Goal: Task Accomplishment & Management: Complete application form

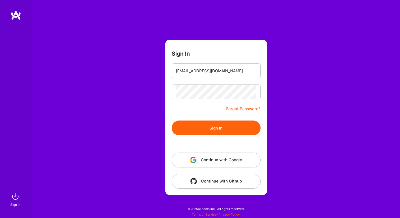
click at [209, 126] on button "Sign In" at bounding box center [216, 127] width 89 height 15
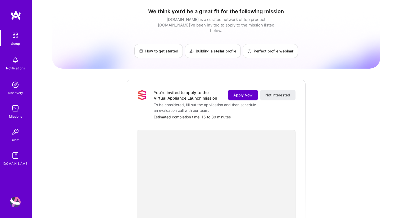
click at [242, 92] on span "Apply Now" at bounding box center [242, 94] width 19 height 5
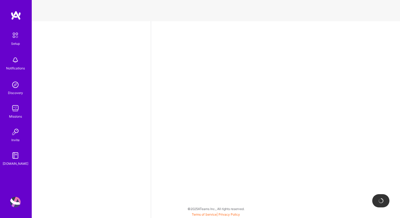
select select "US"
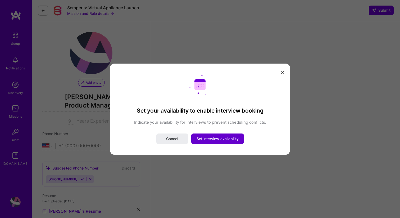
click at [215, 141] on span "Set interview availability" at bounding box center [217, 138] width 42 height 5
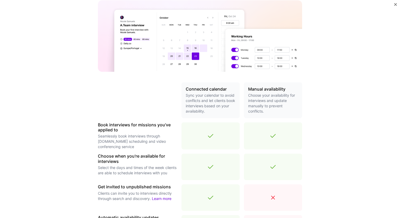
scroll to position [153, 0]
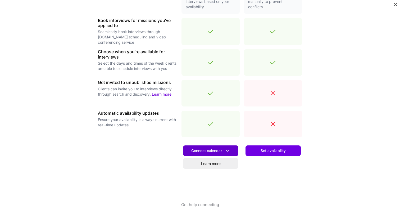
click at [218, 150] on span "Connect calendar" at bounding box center [210, 151] width 39 height 6
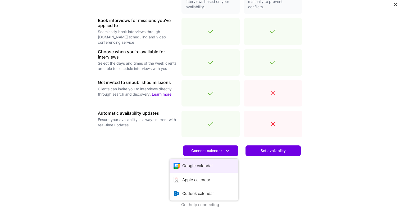
click at [201, 166] on button "Google calendar" at bounding box center [203, 165] width 69 height 14
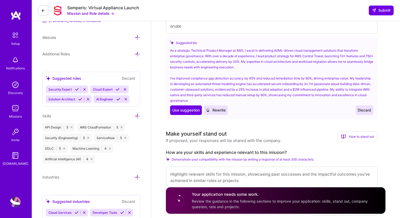
scroll to position [192, 0]
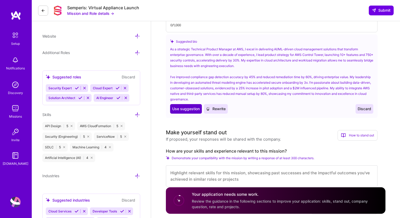
click at [185, 111] on button "Use Use suggestion" at bounding box center [186, 109] width 32 height 10
type textarea "As a strategic Technical Product Manager at AWS, I excel in delivering AI/ML-dr…"
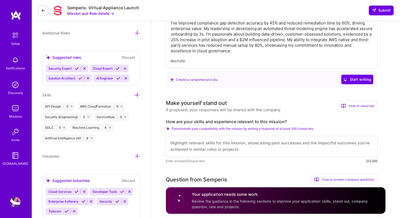
scroll to position [0, 0]
click at [205, 147] on textarea at bounding box center [271, 146] width 211 height 21
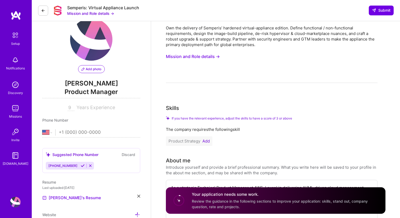
scroll to position [11, 0]
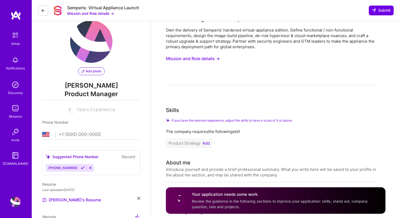
click at [82, 13] on button "Mission and Role details →" at bounding box center [90, 14] width 47 height 6
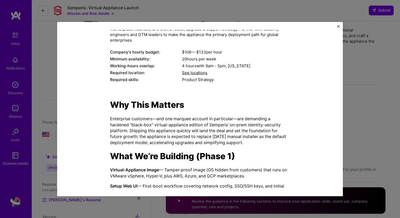
scroll to position [54, 0]
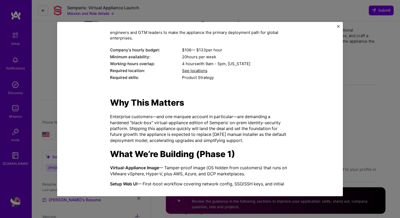
click at [200, 74] on div "Product Manager role description Own the delivery of Semperis’ hardened virtual…" at bounding box center [200, 39] width 180 height 83
click at [199, 72] on span "See locations" at bounding box center [194, 70] width 25 height 5
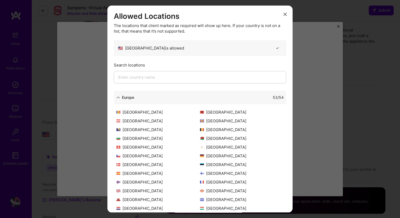
click at [284, 13] on icon "modal" at bounding box center [284, 14] width 3 height 3
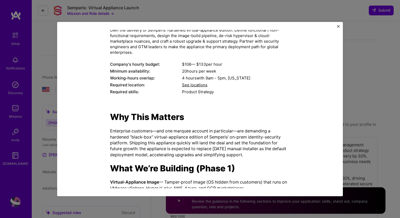
scroll to position [0, 0]
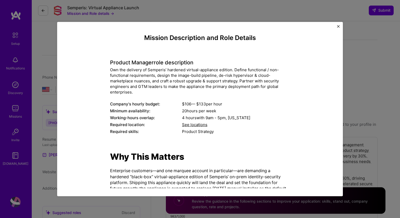
click at [339, 29] on button "Close" at bounding box center [338, 28] width 3 height 6
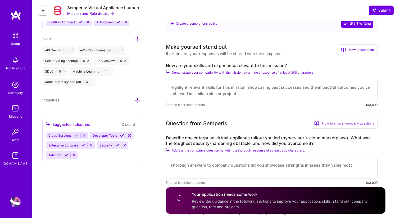
scroll to position [271, 0]
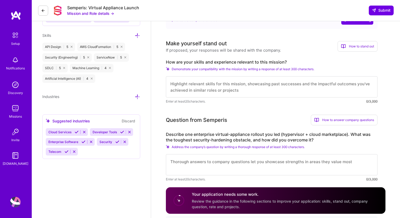
click at [166, 62] on label "How are your skills and experience relevant to this mission?" at bounding box center [271, 62] width 211 height 6
copy label "How are your skills and experience relevant to this mission?"
click at [185, 61] on label "How are your skills and experience relevant to this mission?" at bounding box center [271, 62] width 211 height 6
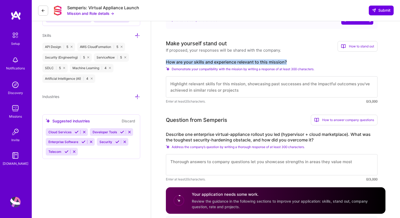
drag, startPoint x: 164, startPoint y: 60, endPoint x: 293, endPoint y: 63, distance: 128.8
copy label "How are your skills and experience relevant to this mission?"
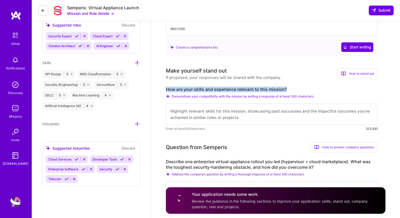
scroll to position [243, 0]
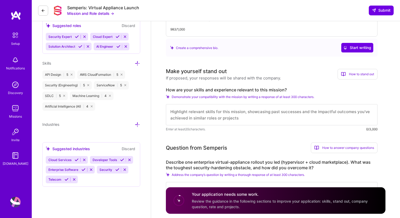
click at [168, 115] on textarea at bounding box center [271, 114] width 211 height 21
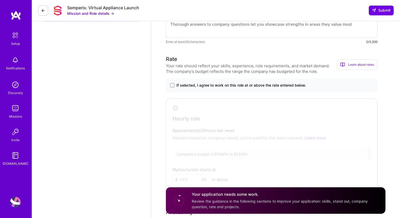
scroll to position [409, 0]
click at [173, 84] on span at bounding box center [172, 84] width 4 height 4
click at [0, 0] on input "If selected, I agree to work on this role at or above the rate entered below." at bounding box center [0, 0] width 0 height 0
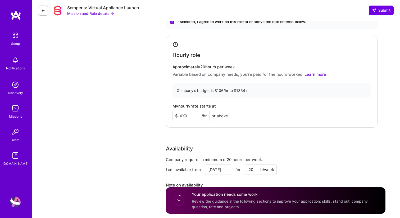
scroll to position [472, 0]
click at [185, 117] on input at bounding box center [190, 115] width 37 height 10
click at [257, 113] on div "My hourly rate starts at $ 80 /hr or above" at bounding box center [271, 111] width 198 height 17
drag, startPoint x: 188, startPoint y: 113, endPoint x: 168, endPoint y: 113, distance: 20.6
click at [169, 113] on div "Hourly role Approximately 20 hours per week Variable based on company needs, yo…" at bounding box center [271, 81] width 211 height 93
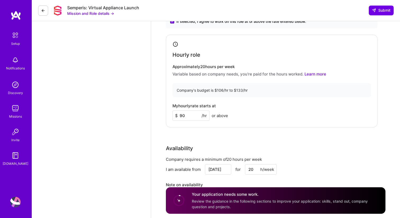
type input "9"
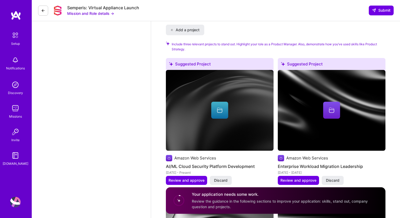
scroll to position [717, 0]
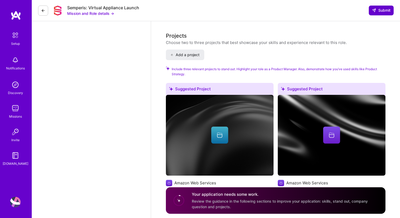
type input "100"
click at [384, 7] on button "Submit" at bounding box center [381, 11] width 25 height 10
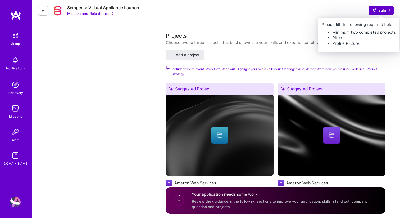
click at [377, 12] on span "Submit" at bounding box center [381, 10] width 19 height 5
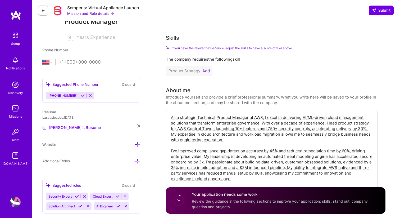
scroll to position [0, 0]
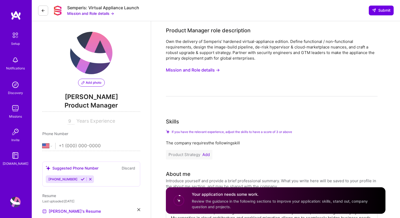
click at [82, 83] on icon at bounding box center [82, 82] width 3 height 3
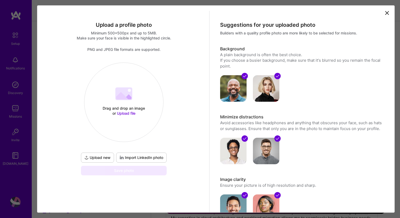
click at [105, 156] on span "Upload new" at bounding box center [97, 157] width 26 height 5
click at [386, 8] on div "Upload a profile photo Minimum 500x500px and up to 5MB. Make sure your face is …" at bounding box center [215, 108] width 357 height 207
click at [386, 11] on icon at bounding box center [387, 13] width 6 height 6
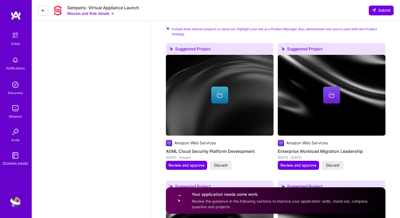
scroll to position [758, 0]
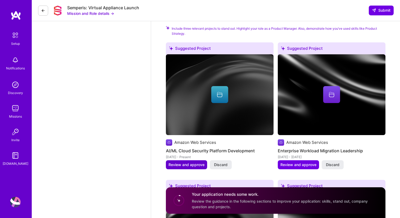
click at [191, 165] on span "Review and approve" at bounding box center [186, 164] width 36 height 5
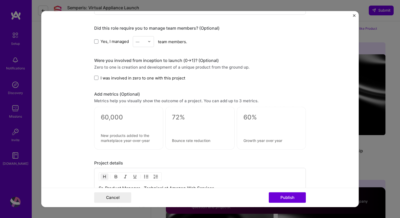
scroll to position [319, 0]
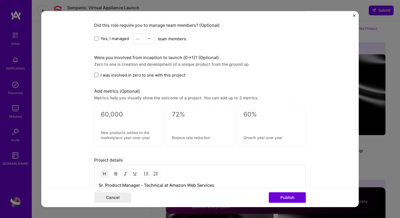
click at [95, 76] on span at bounding box center [96, 75] width 4 height 4
click at [0, 0] on input "I was involved in zero to one with this project" at bounding box center [0, 0] width 0 height 0
click at [96, 40] on span at bounding box center [96, 38] width 4 height 4
click at [0, 0] on input "Yes, I managed" at bounding box center [0, 0] width 0 height 0
click at [143, 41] on input "text" at bounding box center [140, 39] width 9 height 6
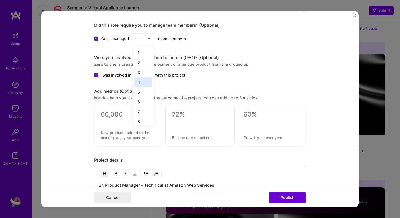
click at [142, 84] on div "4" at bounding box center [143, 82] width 18 height 10
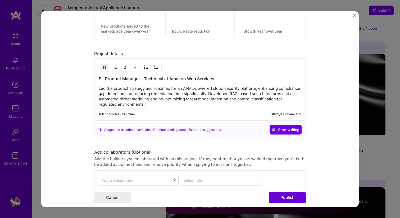
scroll to position [475, 0]
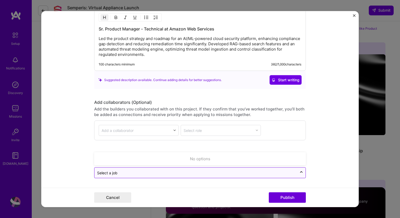
click at [147, 171] on input "text" at bounding box center [195, 173] width 197 height 6
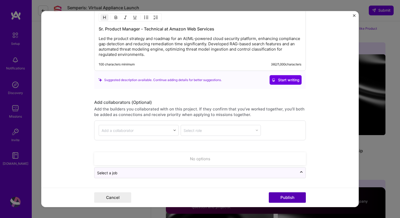
click at [280, 194] on button "Publish" at bounding box center [287, 197] width 37 height 11
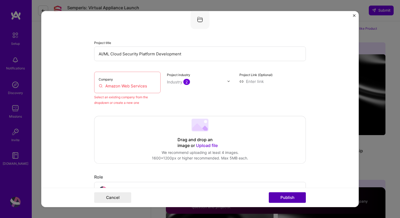
scroll to position [35, 0]
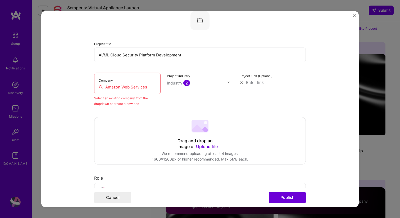
click at [138, 87] on input "Amazon Web Services" at bounding box center [127, 87] width 57 height 6
drag, startPoint x: 151, startPoint y: 86, endPoint x: 100, endPoint y: 85, distance: 51.0
click at [100, 85] on input "Amazon Web Services" at bounding box center [127, 87] width 57 height 6
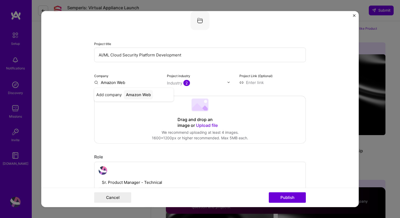
click at [133, 121] on div "Drag and drop an image or Upload file Upload file We recommend uploading at lea…" at bounding box center [199, 119] width 211 height 47
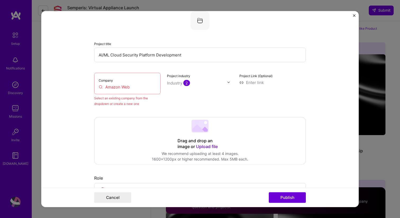
click at [132, 91] on div "Company Amazon Web" at bounding box center [127, 82] width 66 height 21
click at [127, 87] on input "Amazon Web" at bounding box center [127, 87] width 57 height 6
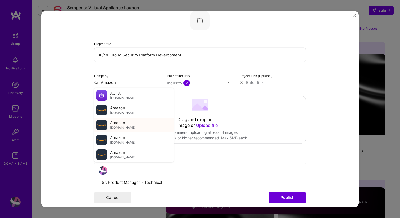
type input "Amazon"
click at [132, 126] on span "aws.amazon.com" at bounding box center [123, 127] width 26 height 4
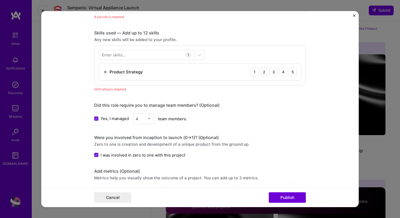
scroll to position [201, 0]
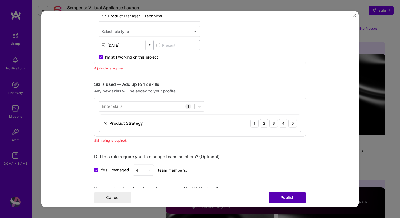
click at [288, 196] on button "Publish" at bounding box center [287, 197] width 37 height 11
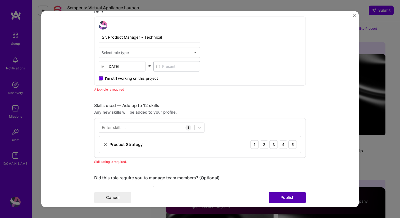
scroll to position [178, 0]
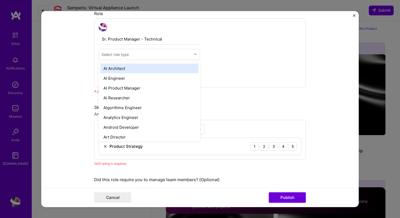
click at [115, 53] on div "Select role type" at bounding box center [115, 54] width 27 height 6
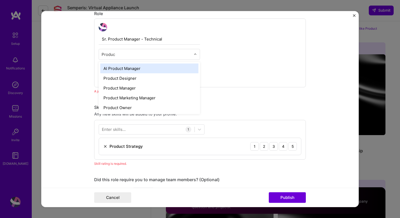
type input "Product"
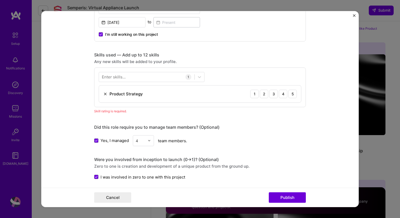
scroll to position [242, 0]
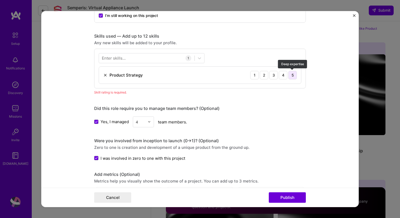
click at [296, 76] on div "5" at bounding box center [292, 75] width 8 height 8
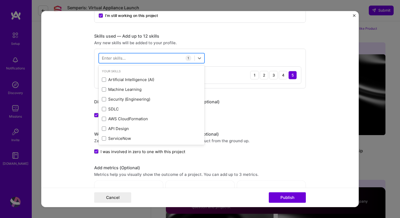
click at [180, 58] on div at bounding box center [146, 58] width 95 height 9
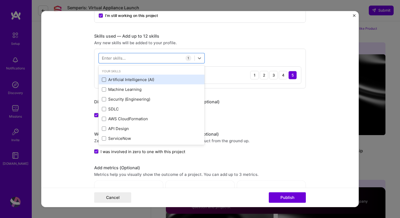
click at [103, 81] on span at bounding box center [104, 79] width 4 height 4
click at [0, 0] on input "checkbox" at bounding box center [0, 0] width 0 height 0
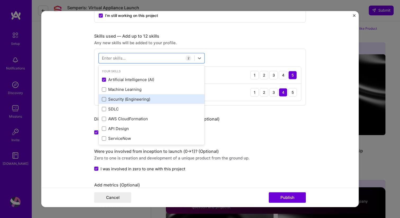
click at [105, 101] on span at bounding box center [104, 99] width 4 height 4
click at [0, 0] on input "checkbox" at bounding box center [0, 0] width 0 height 0
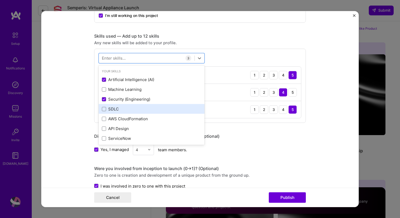
click at [105, 112] on div "SDLC" at bounding box center [152, 109] width 106 height 10
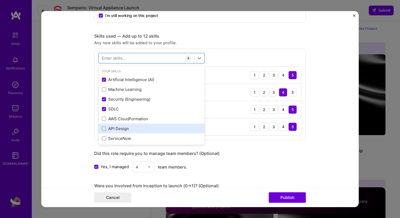
click at [105, 125] on div "API Design" at bounding box center [152, 128] width 106 height 10
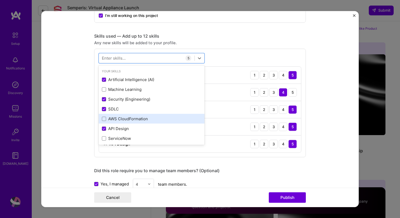
click at [103, 123] on div "AWS CloudFormation" at bounding box center [152, 119] width 106 height 10
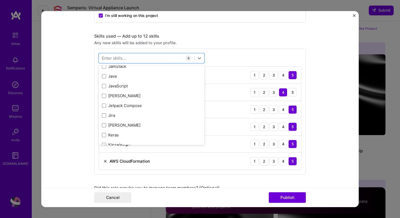
scroll to position [1893, 0]
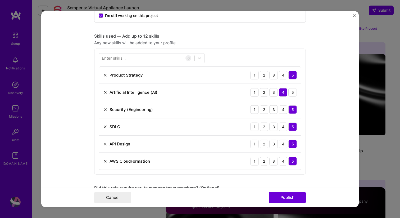
click at [112, 58] on div "Enter skills..." at bounding box center [114, 58] width 24 height 6
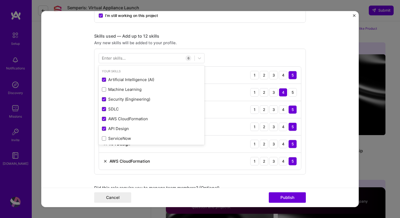
click at [112, 58] on div "Enter skills..." at bounding box center [114, 58] width 24 height 6
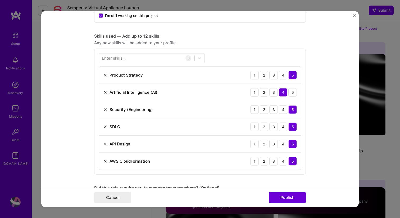
click at [112, 58] on div "Enter skills..." at bounding box center [114, 58] width 24 height 6
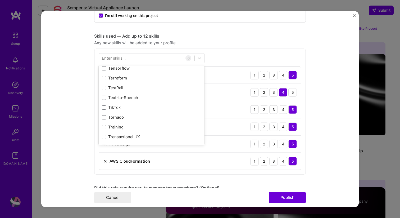
scroll to position [3257, 0]
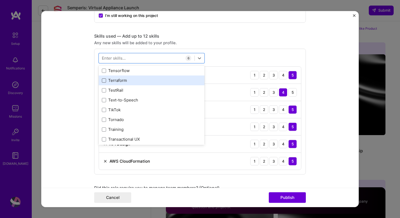
click at [103, 80] on div "Your Skills Artificial Intelligence (AI) Machine Learning Security (Engineering…" at bounding box center [152, 104] width 106 height 79
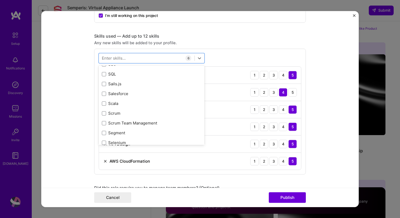
scroll to position [2860, 0]
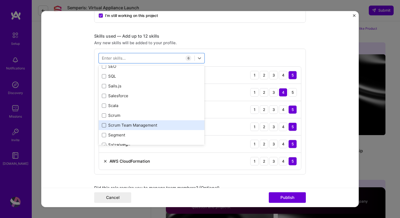
click at [103, 125] on span at bounding box center [104, 125] width 4 height 4
click at [0, 0] on input "checkbox" at bounding box center [0, 0] width 0 height 0
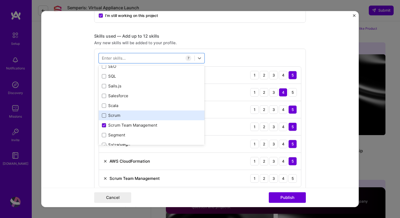
click at [103, 116] on span at bounding box center [104, 115] width 4 height 4
click at [0, 0] on input "checkbox" at bounding box center [0, 0] width 0 height 0
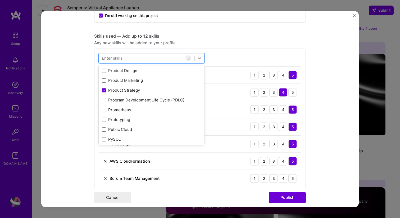
scroll to position [2483, 0]
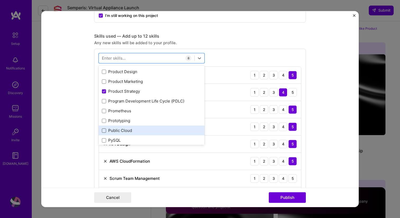
click at [105, 131] on span at bounding box center [104, 130] width 4 height 4
click at [0, 0] on input "checkbox" at bounding box center [0, 0] width 0 height 0
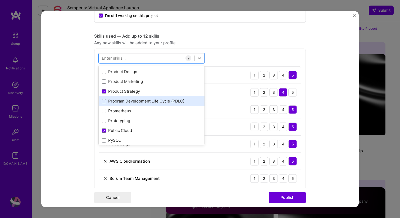
click at [104, 101] on span at bounding box center [104, 101] width 4 height 4
click at [0, 0] on input "checkbox" at bounding box center [0, 0] width 0 height 0
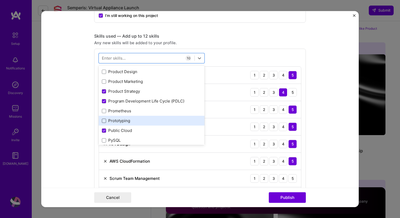
click at [104, 122] on span at bounding box center [104, 120] width 4 height 4
click at [0, 0] on input "checkbox" at bounding box center [0, 0] width 0 height 0
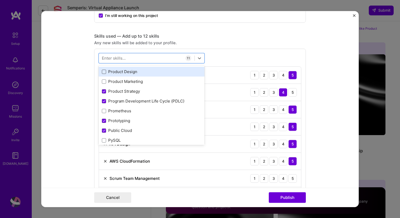
click at [104, 73] on span at bounding box center [104, 71] width 4 height 4
click at [0, 0] on input "checkbox" at bounding box center [0, 0] width 0 height 0
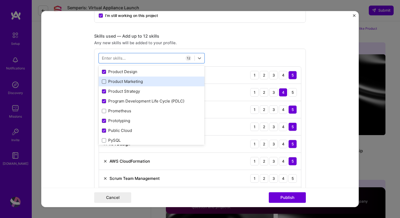
click at [105, 81] on span at bounding box center [104, 81] width 4 height 4
click at [0, 0] on input "checkbox" at bounding box center [0, 0] width 0 height 0
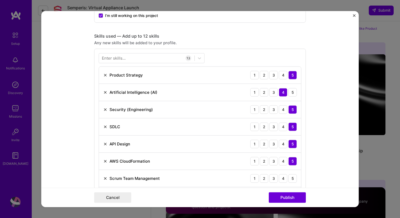
click at [234, 44] on div "Any new skills will be added to your profile." at bounding box center [199, 43] width 211 height 6
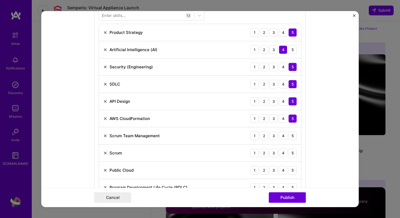
scroll to position [286, 0]
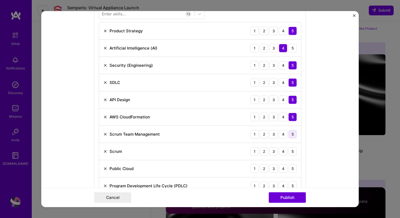
click at [290, 137] on div "5" at bounding box center [292, 134] width 8 height 8
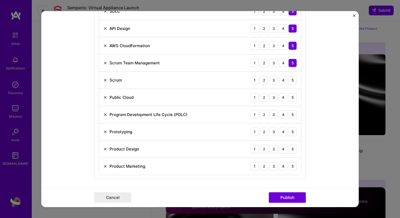
scroll to position [359, 0]
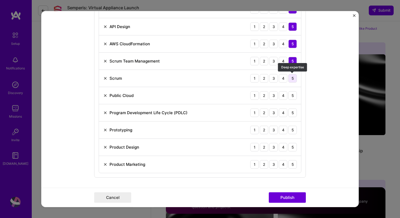
click at [291, 79] on div "5" at bounding box center [292, 78] width 8 height 8
click at [291, 94] on div "5" at bounding box center [292, 95] width 8 height 8
click at [291, 108] on div "Program Development Life Cycle (PDLC) 1 2 3 4 5" at bounding box center [200, 112] width 202 height 17
click at [291, 113] on div "5" at bounding box center [292, 112] width 8 height 8
click at [293, 132] on div "5" at bounding box center [292, 129] width 8 height 8
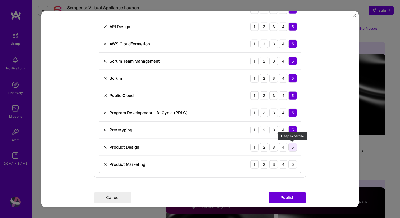
click at [292, 145] on div "5" at bounding box center [292, 146] width 8 height 8
click at [293, 168] on div "5" at bounding box center [292, 164] width 8 height 8
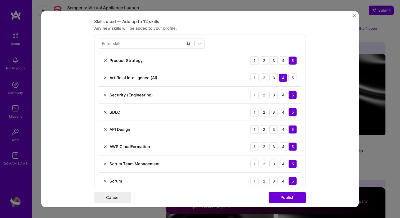
scroll to position [255, 0]
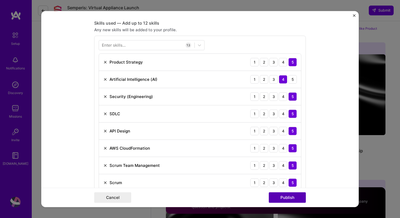
click at [293, 197] on button "Publish" at bounding box center [287, 197] width 37 height 11
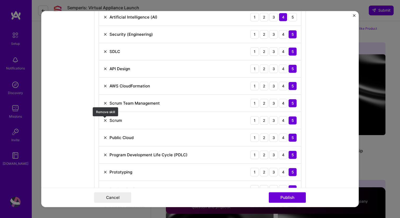
scroll to position [315, 0]
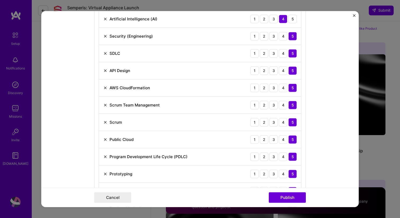
click at [105, 88] on img at bounding box center [105, 87] width 4 height 4
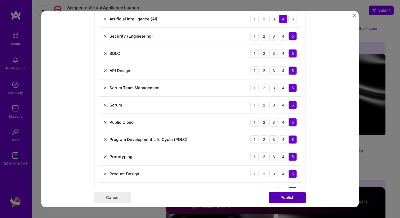
click at [285, 198] on button "Publish" at bounding box center [287, 197] width 37 height 11
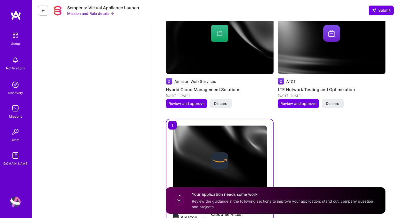
scroll to position [922, 0]
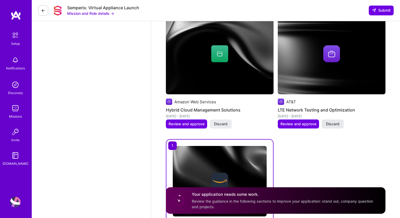
click at [339, 125] on button "Discard" at bounding box center [332, 123] width 22 height 9
click at [339, 125] on div "Loading... Loading..." at bounding box center [309, 123] width 62 height 9
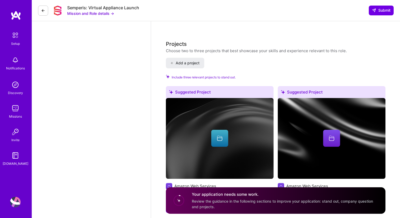
scroll to position [643, 0]
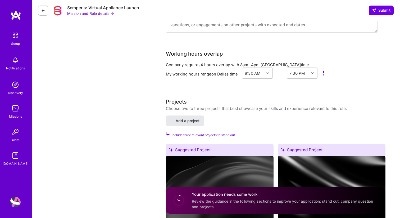
click at [185, 124] on button "Add a project" at bounding box center [185, 120] width 38 height 11
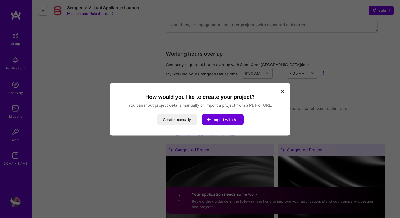
click at [282, 91] on icon "modal" at bounding box center [282, 91] width 3 height 3
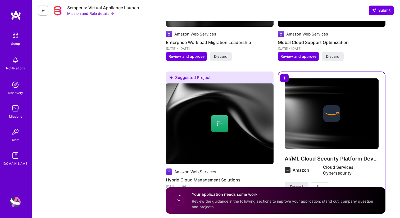
scroll to position [881, 0]
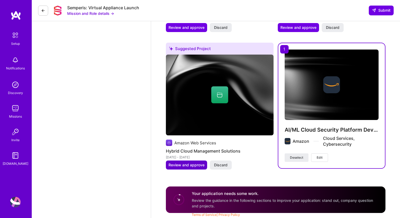
click at [187, 164] on span "Review and approve" at bounding box center [186, 164] width 36 height 5
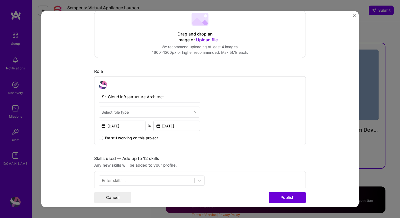
scroll to position [147, 0]
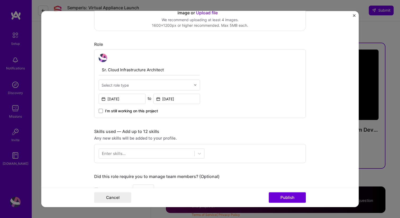
click at [153, 82] on input "text" at bounding box center [146, 85] width 89 height 6
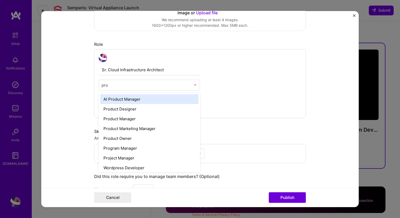
type input "prod"
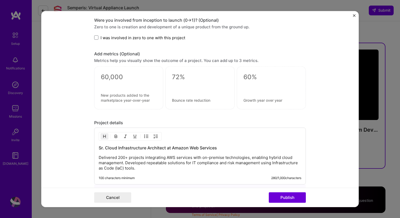
scroll to position [449, 0]
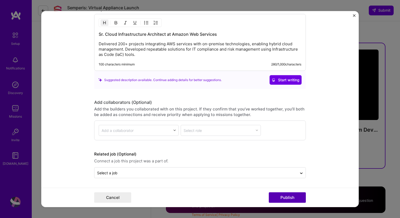
click at [297, 202] on button "Publish" at bounding box center [287, 197] width 37 height 11
click at [294, 199] on button "Publish" at bounding box center [287, 197] width 37 height 11
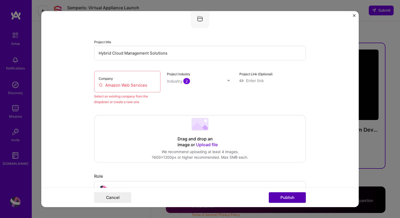
scroll to position [35, 0]
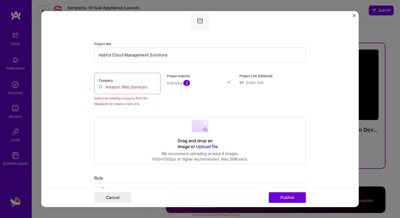
click at [129, 90] on div "Company Amazon Web Services" at bounding box center [127, 82] width 66 height 21
click at [129, 87] on input "Amazon Web Services" at bounding box center [127, 87] width 57 height 6
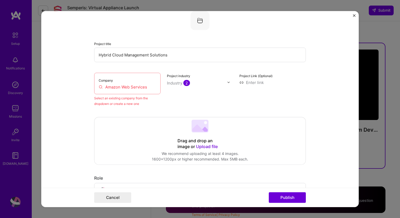
click at [129, 87] on input "Amazon Web Services" at bounding box center [127, 87] width 57 height 6
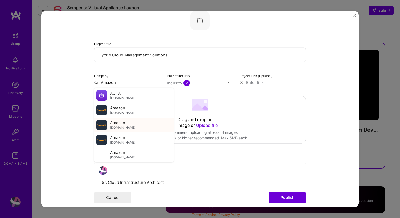
type input "Amazon"
click at [128, 130] on div "Amazon aws.amazon.com" at bounding box center [133, 124] width 79 height 15
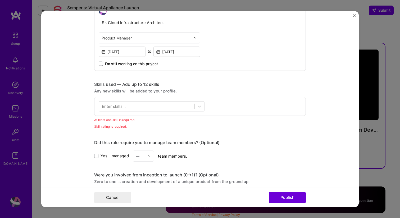
scroll to position [197, 0]
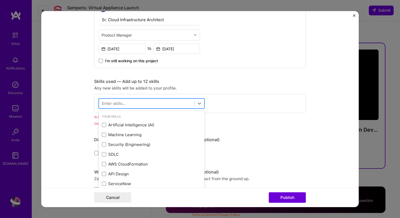
click at [179, 105] on div at bounding box center [146, 103] width 95 height 9
type input "M"
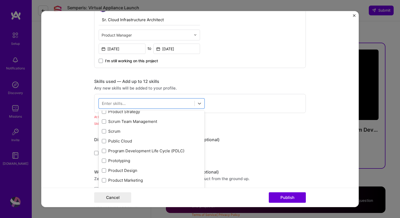
scroll to position [70, 0]
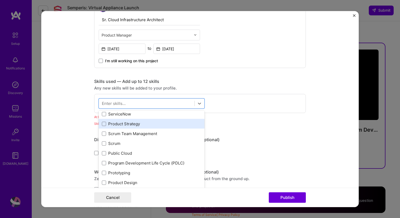
click at [102, 126] on div "Product Strategy" at bounding box center [151, 124] width 99 height 6
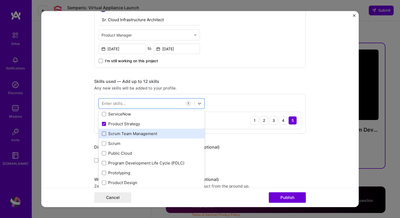
click at [104, 135] on span at bounding box center [104, 133] width 4 height 4
click at [0, 0] on input "checkbox" at bounding box center [0, 0] width 0 height 0
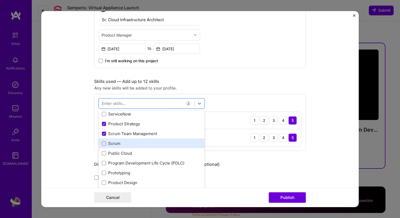
click at [104, 147] on div "Scrum" at bounding box center [152, 143] width 106 height 10
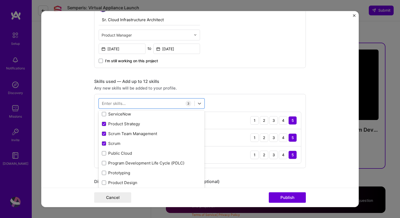
click at [301, 178] on div "Did this role require you to manage team members? (Optional)" at bounding box center [199, 181] width 211 height 6
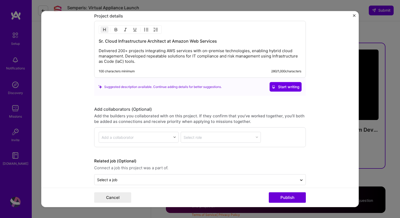
scroll to position [504, 0]
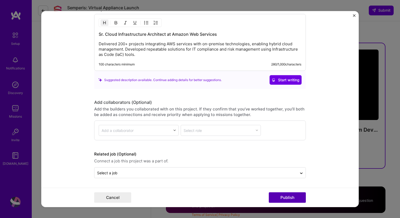
click at [294, 196] on button "Publish" at bounding box center [287, 197] width 37 height 11
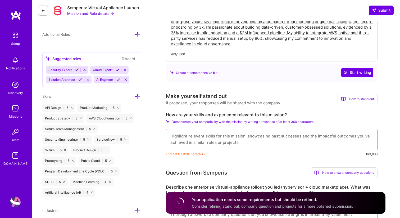
scroll to position [192, 0]
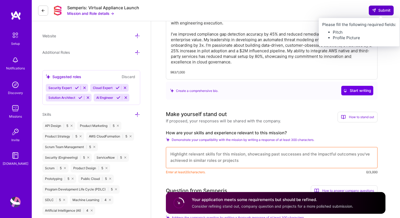
click at [384, 11] on span "Submit" at bounding box center [381, 10] width 19 height 5
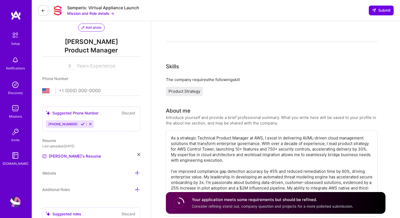
scroll to position [12, 0]
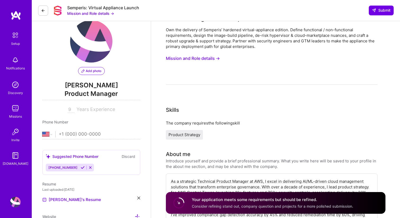
click at [364, 67] on div "Own the delivery of Semperis’ hardened virtual-appliance edition. Define functi…" at bounding box center [271, 56] width 211 height 58
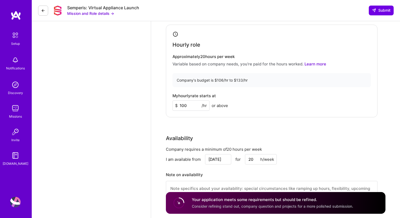
scroll to position [472, 0]
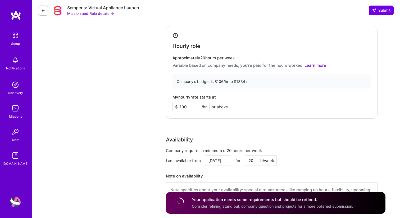
click at [188, 105] on input "100" at bounding box center [190, 107] width 37 height 10
type input "110"
click at [279, 105] on div "My hourly rate starts at $ 110 /hr or above" at bounding box center [271, 103] width 198 height 17
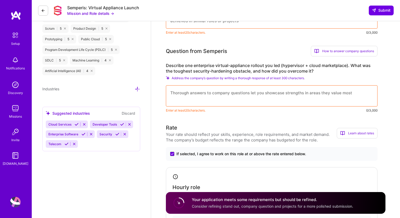
scroll to position [326, 0]
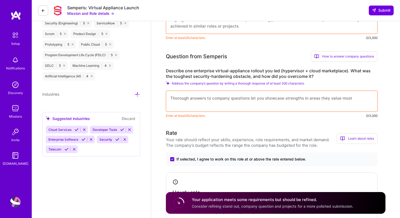
click at [278, 104] on textarea at bounding box center [271, 100] width 211 height 21
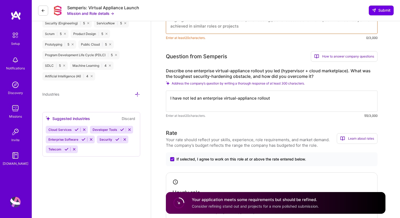
click at [189, 98] on textarea "I have not led an enterprise virtual-appliance rollout" at bounding box center [271, 100] width 211 height 21
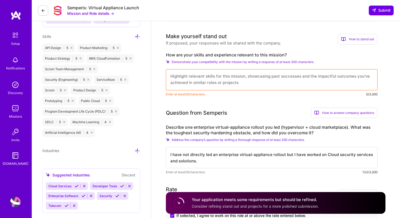
scroll to position [267, 0]
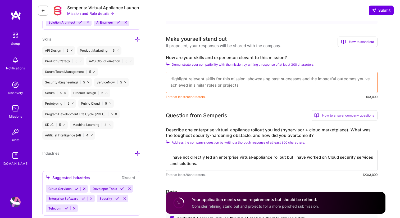
type textarea "I have not directly led an enterprise virtual-appliance rollout but I have work…"
click at [240, 86] on textarea at bounding box center [271, 82] width 211 height 21
drag, startPoint x: 165, startPoint y: 58, endPoint x: 287, endPoint y: 56, distance: 121.9
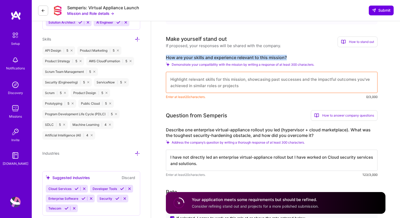
click at [265, 82] on textarea at bounding box center [271, 82] width 211 height 21
paste textarea "I bring deep expertise in cloud platform administration and governance, securit…"
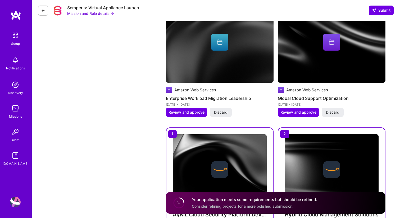
scroll to position [892, 0]
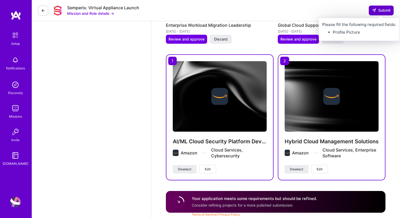
type textarea "I bring deep expertise in cloud platform administration and governance, securit…"
click at [382, 9] on span "Submit" at bounding box center [381, 10] width 19 height 5
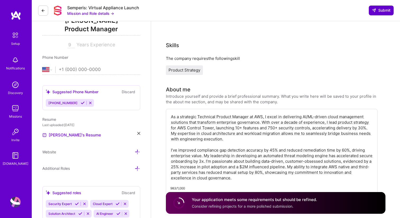
scroll to position [0, 0]
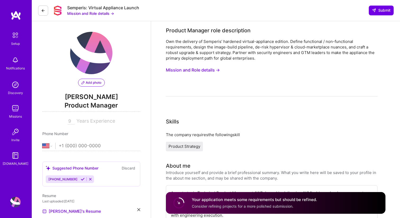
click at [94, 79] on button "Add photo" at bounding box center [91, 83] width 27 height 8
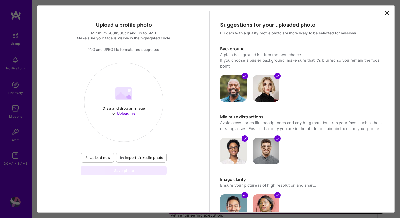
click at [128, 113] on span "Upload file" at bounding box center [126, 113] width 19 height 4
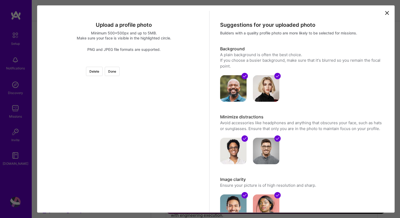
click at [143, 128] on div at bounding box center [203, 141] width 159 height 159
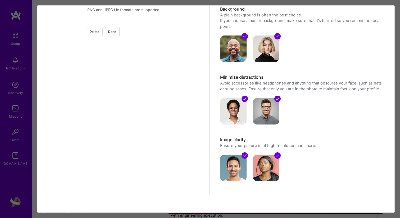
scroll to position [41, 0]
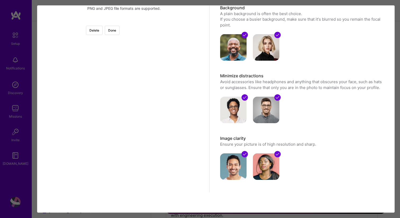
click at [126, 118] on div at bounding box center [203, 100] width 159 height 159
click at [130, 85] on div at bounding box center [203, 100] width 159 height 159
click at [119, 29] on button "Done" at bounding box center [112, 30] width 15 height 9
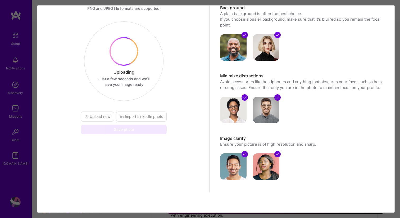
scroll to position [0, 0]
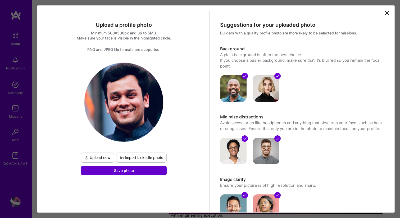
click at [136, 171] on button "Save photo" at bounding box center [124, 170] width 86 height 10
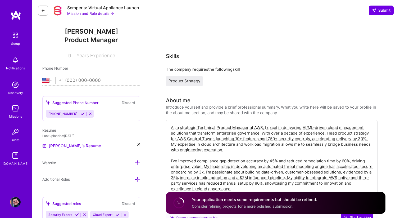
scroll to position [105, 0]
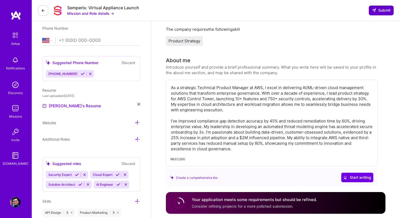
click at [379, 6] on button "Submit" at bounding box center [381, 11] width 25 height 10
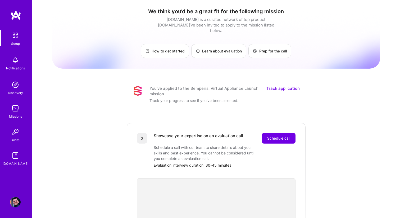
click at [15, 62] on img at bounding box center [15, 60] width 11 height 11
click at [16, 40] on link "Setup" at bounding box center [15, 38] width 33 height 17
click at [17, 39] on img at bounding box center [15, 35] width 11 height 11
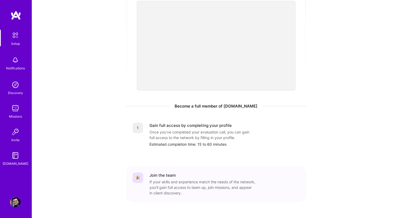
scroll to position [185, 0]
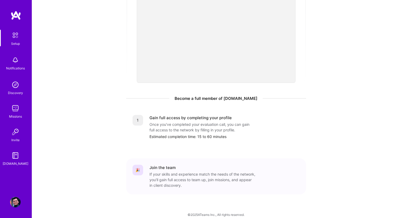
click at [17, 88] on img at bounding box center [15, 84] width 11 height 11
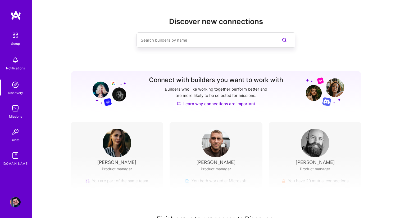
click at [148, 37] on input at bounding box center [205, 39] width 129 height 13
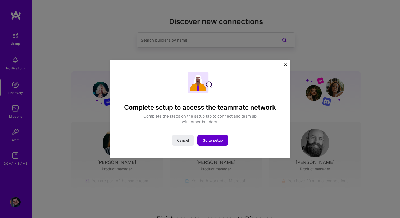
click at [211, 141] on span "Go to setup" at bounding box center [212, 139] width 20 height 5
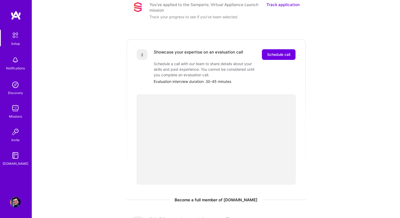
scroll to position [84, 0]
click at [287, 52] on span "Schedule call" at bounding box center [278, 54] width 23 height 5
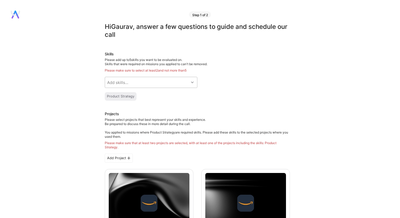
click at [191, 82] on icon at bounding box center [192, 82] width 3 height 3
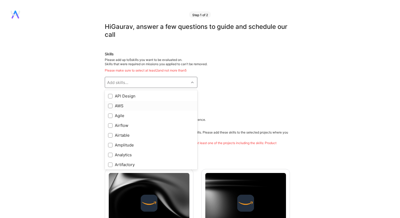
click at [136, 107] on div "AWS" at bounding box center [151, 106] width 86 height 6
checkbox input "true"
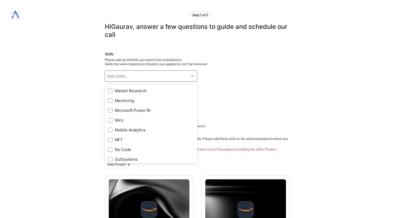
scroll to position [343, 0]
click at [109, 99] on input "checkbox" at bounding box center [111, 99] width 4 height 4
checkbox input "true"
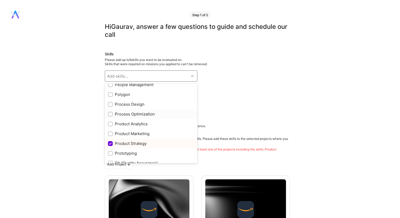
scroll to position [444, 0]
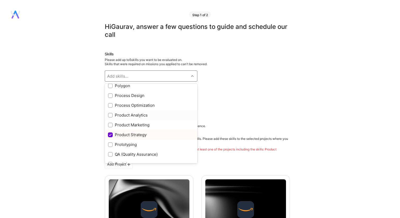
click at [129, 117] on div "Product Analytics" at bounding box center [151, 115] width 86 height 6
checkbox input "true"
click at [130, 123] on div "Product Marketing" at bounding box center [151, 125] width 86 height 6
checkbox input "true"
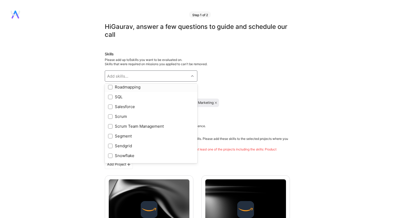
scroll to position [541, 0]
click at [129, 124] on div "Scrum Team Management" at bounding box center [151, 126] width 86 height 6
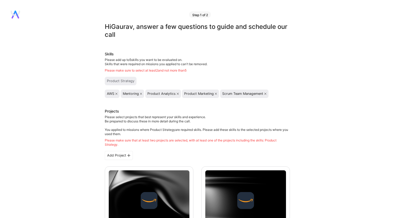
click at [266, 94] on icon at bounding box center [265, 94] width 2 height 2
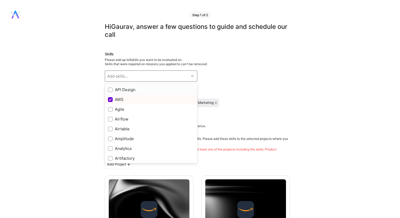
click at [126, 77] on div "Add skills..." at bounding box center [117, 76] width 21 height 6
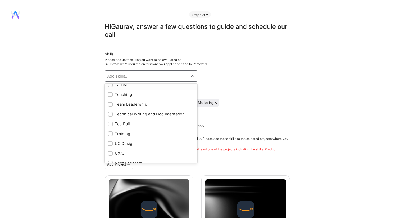
scroll to position [642, 0]
click at [110, 112] on input "checkbox" at bounding box center [111, 113] width 4 height 4
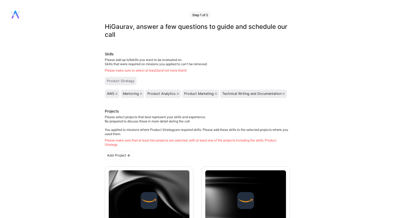
click at [215, 94] on icon at bounding box center [216, 94] width 2 height 2
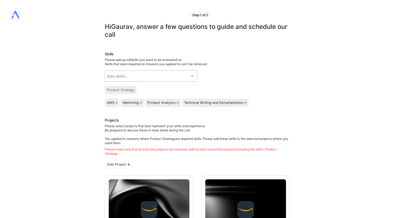
click at [121, 77] on div "Add skills..." at bounding box center [117, 76] width 21 height 6
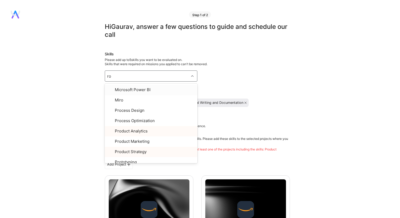
type input "roa"
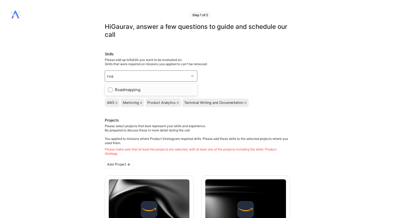
click at [110, 90] on input "checkbox" at bounding box center [111, 90] width 4 height 4
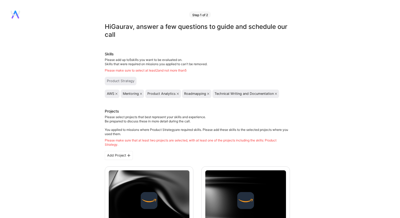
click at [127, 81] on div "Product Strategy" at bounding box center [120, 81] width 27 height 4
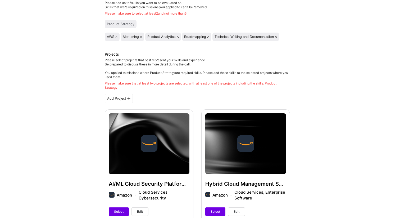
scroll to position [54, 0]
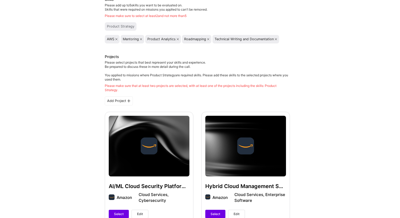
click at [177, 39] on icon at bounding box center [178, 39] width 2 height 2
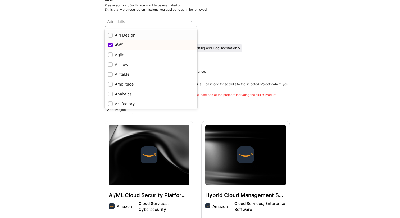
click at [124, 22] on div "Add skills..." at bounding box center [117, 22] width 21 height 6
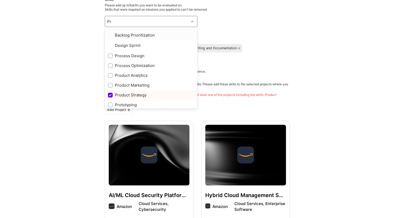
type input "Pro"
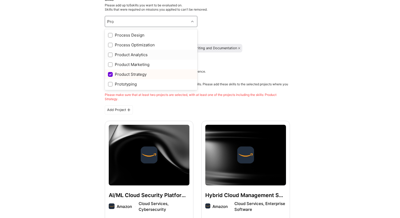
click at [111, 53] on div at bounding box center [110, 54] width 5 height 5
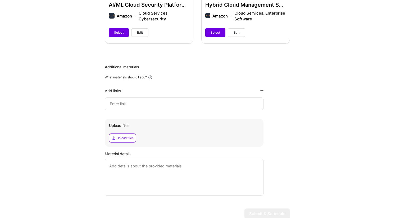
scroll to position [233, 0]
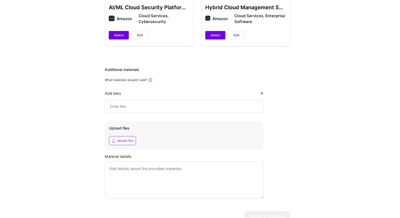
click at [83, 90] on div "Hi Gaurav , answer a few questions to guide and schedule our call Skills Please…" at bounding box center [197, 8] width 394 height 436
click at [142, 105] on input at bounding box center [184, 106] width 150 height 6
click at [116, 105] on input at bounding box center [184, 106] width 150 height 6
paste input "https://www.linkedin.com/in/gauravg1309/"
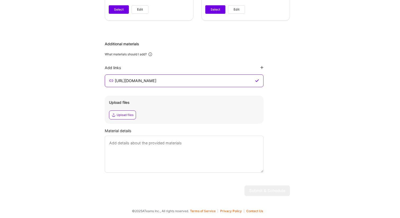
type input "https://www.linkedin.com/in/gauravg1309/"
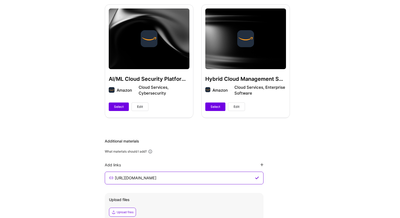
scroll to position [112, 0]
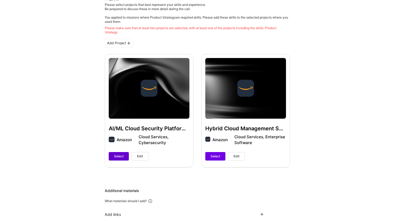
click at [117, 156] on span "Select" at bounding box center [119, 156] width 10 height 5
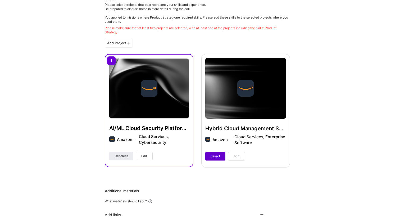
click at [210, 156] on button "Select" at bounding box center [215, 156] width 20 height 8
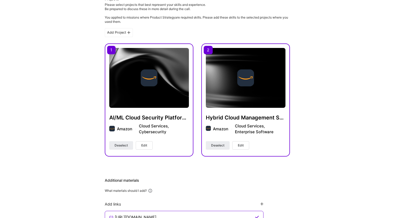
scroll to position [248, 0]
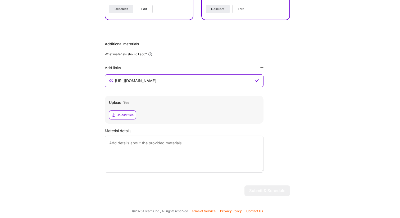
click at [205, 150] on textarea at bounding box center [184, 153] width 159 height 37
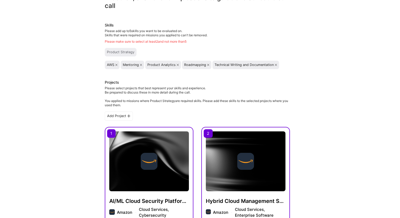
scroll to position [0, 0]
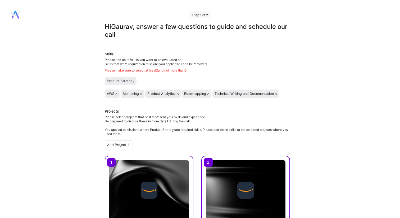
click at [151, 65] on span "Skills that were required on missions you applied to can't be removed." at bounding box center [156, 64] width 103 height 4
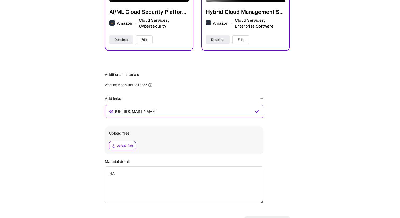
scroll to position [248, 0]
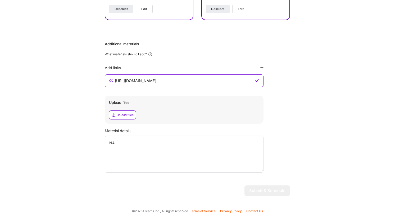
click at [186, 151] on textarea "NA" at bounding box center [184, 153] width 159 height 37
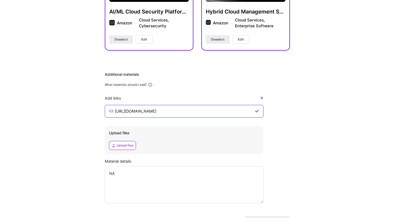
scroll to position [216, 0]
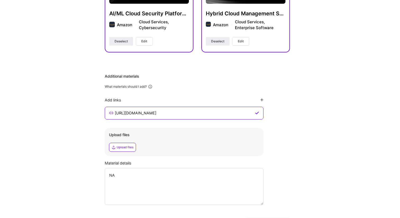
click at [185, 74] on div "Additional materials" at bounding box center [197, 75] width 185 height 5
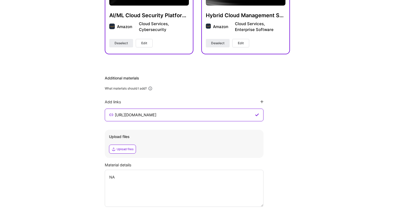
scroll to position [248, 0]
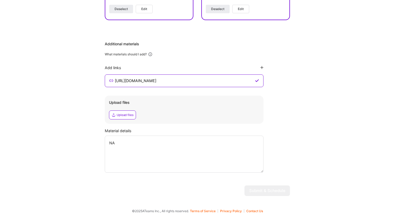
click at [231, 156] on textarea "NA" at bounding box center [184, 153] width 159 height 37
type textarea "NA"
click at [239, 208] on div "Terms of Service Privacy Policy Contact Us" at bounding box center [226, 211] width 73 height 6
click at [129, 116] on div "Upload files" at bounding box center [125, 115] width 17 height 4
click at [190, 114] on icon at bounding box center [191, 114] width 2 height 2
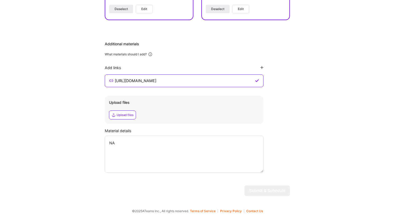
click at [262, 66] on div "Add links" at bounding box center [184, 67] width 159 height 5
click at [262, 67] on icon at bounding box center [261, 67] width 3 height 3
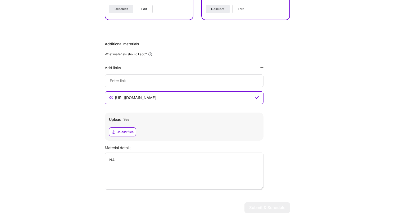
click at [241, 94] on input at bounding box center [184, 97] width 140 height 6
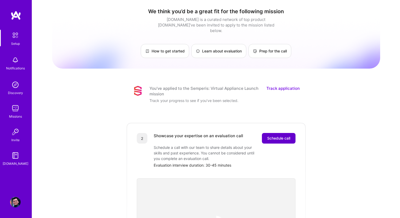
click at [282, 136] on button "Schedule call" at bounding box center [279, 138] width 34 height 11
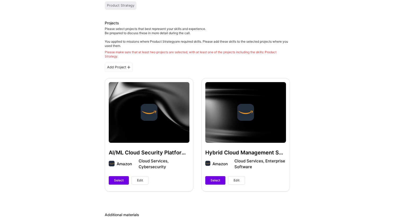
scroll to position [91, 0]
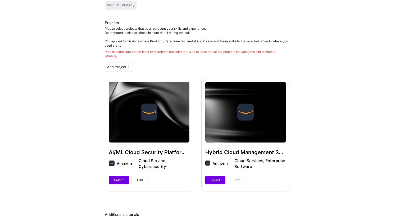
click at [142, 180] on span "Edit" at bounding box center [140, 179] width 6 height 5
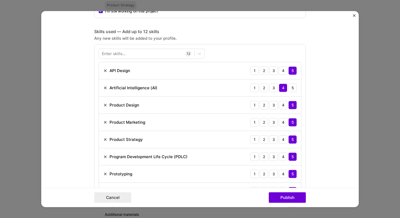
scroll to position [224, 0]
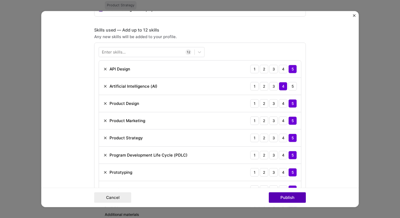
click at [270, 197] on button "Publish" at bounding box center [287, 197] width 37 height 11
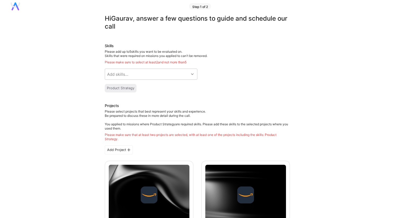
scroll to position [11, 0]
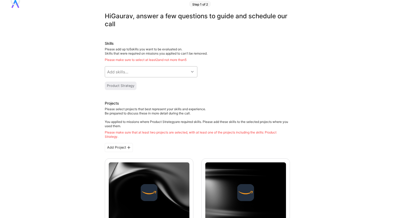
click at [128, 73] on div "Add skills..." at bounding box center [117, 72] width 21 height 6
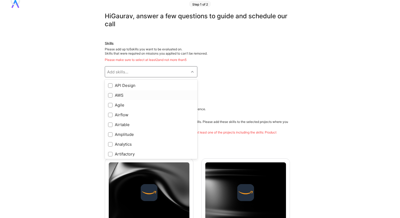
click at [117, 96] on div "AWS" at bounding box center [151, 95] width 86 height 6
checkbox input "true"
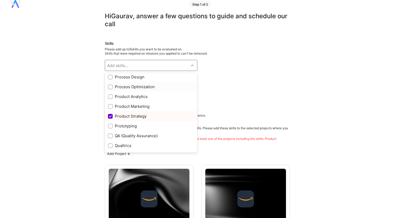
scroll to position [453, 0]
click at [111, 96] on input "checkbox" at bounding box center [111, 96] width 4 height 4
checkbox input "true"
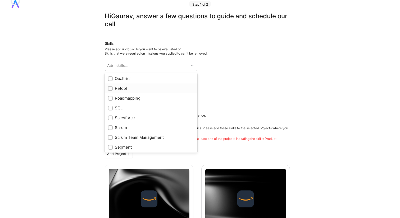
scroll to position [520, 0]
click at [109, 96] on input "checkbox" at bounding box center [111, 98] width 4 height 4
checkbox input "true"
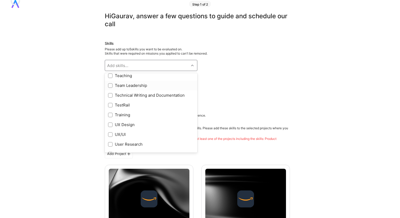
scroll to position [650, 0]
click at [111, 95] on input "checkbox" at bounding box center [111, 95] width 4 height 4
checkbox input "true"
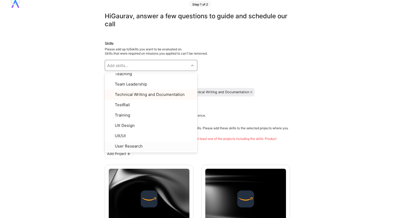
click at [223, 109] on h3 "Projects" at bounding box center [197, 110] width 185 height 6
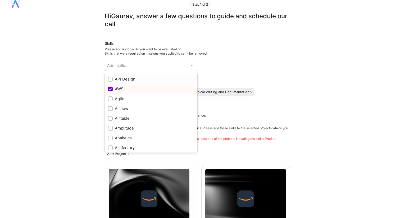
click at [135, 66] on div "Add skills..." at bounding box center [147, 65] width 84 height 11
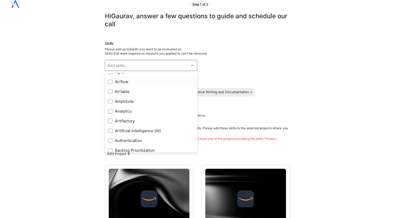
scroll to position [0, 0]
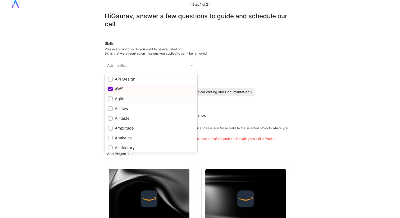
click at [109, 100] on input "checkbox" at bounding box center [111, 99] width 4 height 4
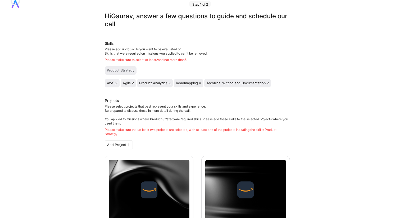
click at [133, 83] on icon at bounding box center [133, 83] width 2 height 2
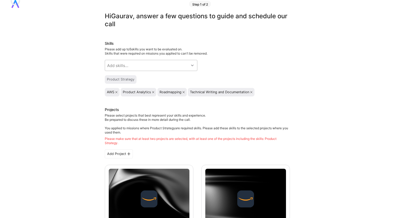
click at [125, 67] on div "Add skills..." at bounding box center [117, 66] width 21 height 6
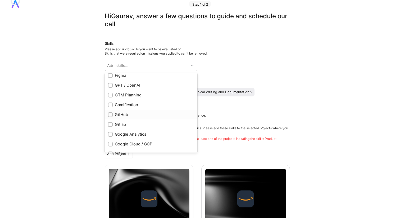
scroll to position [168, 0]
click at [127, 99] on div "GTM Planning" at bounding box center [151, 97] width 86 height 6
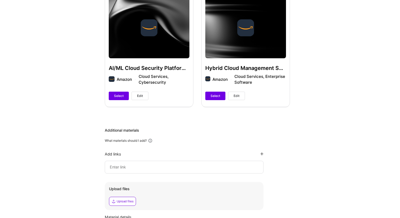
scroll to position [166, 0]
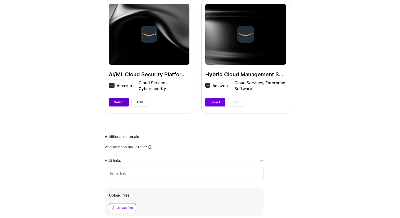
click at [121, 100] on span "Select" at bounding box center [119, 102] width 10 height 5
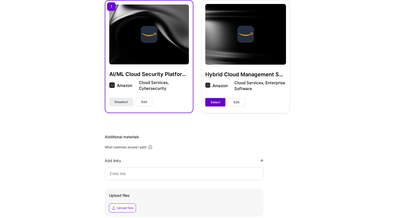
click at [219, 102] on span "Select" at bounding box center [215, 102] width 10 height 5
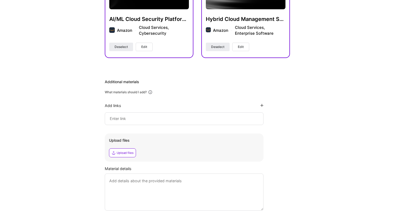
scroll to position [248, 0]
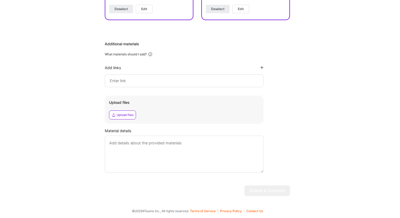
click at [160, 80] on input at bounding box center [184, 80] width 150 height 6
paste input "https://www.linkedin.com/in/gauravg1309/"
type input "https://www.linkedin.com/in/gauravg1309/"
click at [188, 135] on textarea at bounding box center [184, 153] width 159 height 37
click at [180, 113] on div "Upload files" at bounding box center [184, 114] width 150 height 9
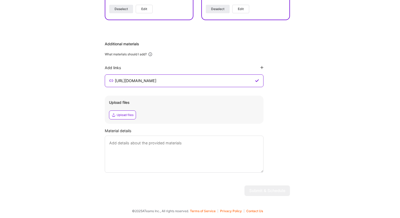
click at [180, 155] on textarea at bounding box center [184, 153] width 159 height 37
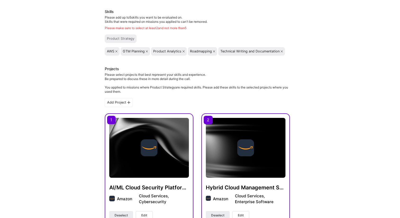
scroll to position [0, 0]
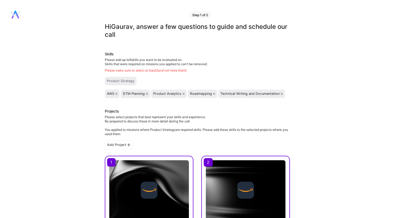
type textarea "Added the linkedin link."
click at [150, 71] on div "Please make sure to select at least 2 and not more than 5" at bounding box center [197, 70] width 185 height 4
click at [116, 94] on icon at bounding box center [116, 94] width 2 height 2
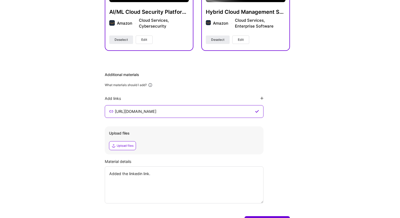
scroll to position [257, 0]
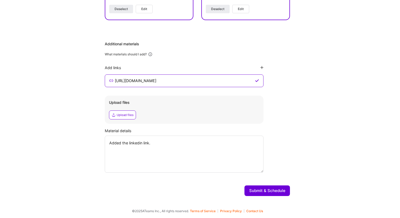
click at [273, 188] on button "Submit & Schedule" at bounding box center [266, 190] width 45 height 11
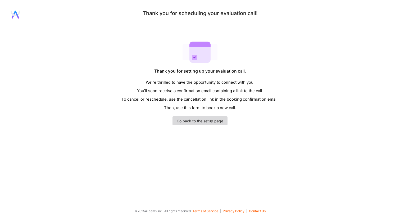
click at [199, 119] on link "Go back to the setup page" at bounding box center [199, 120] width 55 height 9
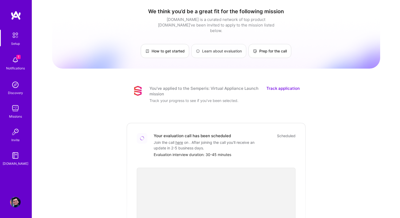
click at [214, 44] on link "Learn about evaluation" at bounding box center [218, 51] width 55 height 14
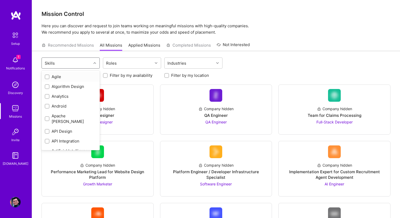
click at [89, 61] on div "Skills" at bounding box center [66, 63] width 49 height 11
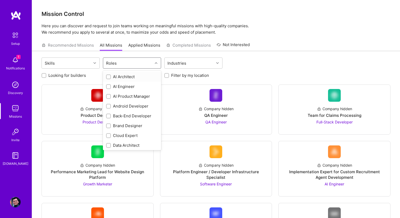
click at [123, 66] on div "Roles" at bounding box center [127, 63] width 49 height 11
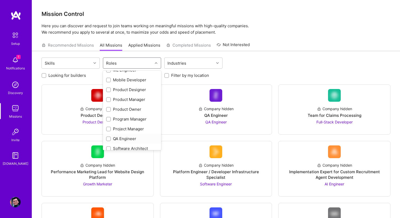
scroll to position [173, 0]
click at [129, 100] on div "Product Manager" at bounding box center [132, 100] width 52 height 6
checkbox input "true"
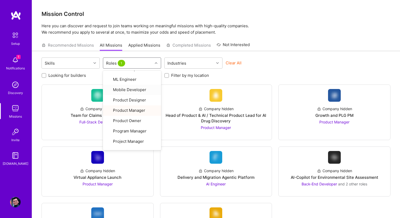
click at [268, 50] on div "Recommended Missions All Missions Applied Missions Completed Missions Not Inter…" at bounding box center [216, 44] width 349 height 11
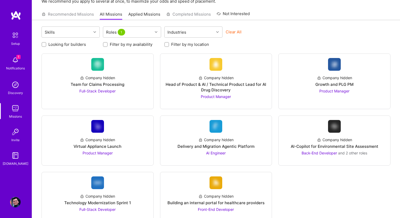
scroll to position [30, 0]
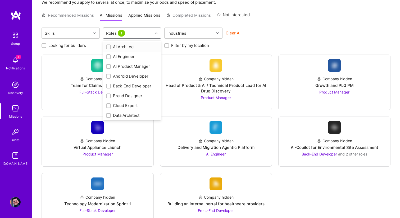
click at [152, 30] on div "Roles 1" at bounding box center [127, 33] width 49 height 11
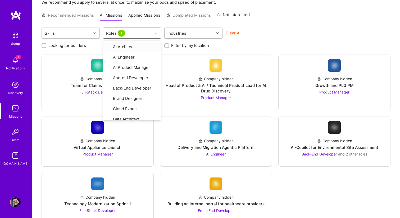
click at [194, 36] on div "Industries" at bounding box center [188, 33] width 49 height 11
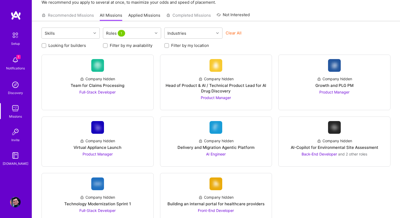
click at [260, 37] on div "Clear All" at bounding box center [254, 35] width 58 height 10
click at [149, 15] on link "Applied Missions" at bounding box center [144, 16] width 32 height 9
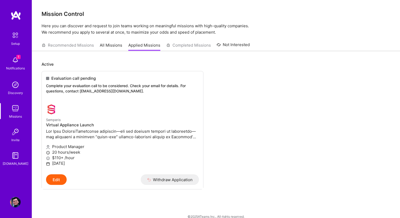
click at [112, 46] on link "All Missions" at bounding box center [111, 46] width 22 height 9
